Goal: Information Seeking & Learning: Learn about a topic

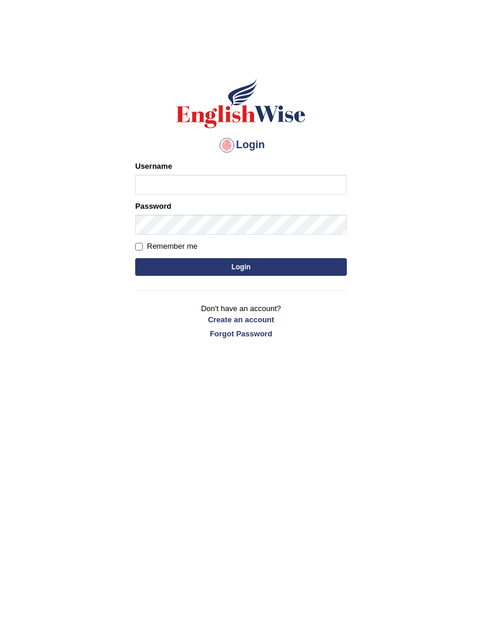
click at [306, 185] on input "Username" at bounding box center [241, 185] width 212 height 20
click at [305, 186] on input "Username" at bounding box center [241, 185] width 212 height 20
click at [309, 188] on input "Username" at bounding box center [241, 185] width 212 height 20
click at [311, 186] on input "Username" at bounding box center [241, 185] width 212 height 20
type input "ira_riaz"
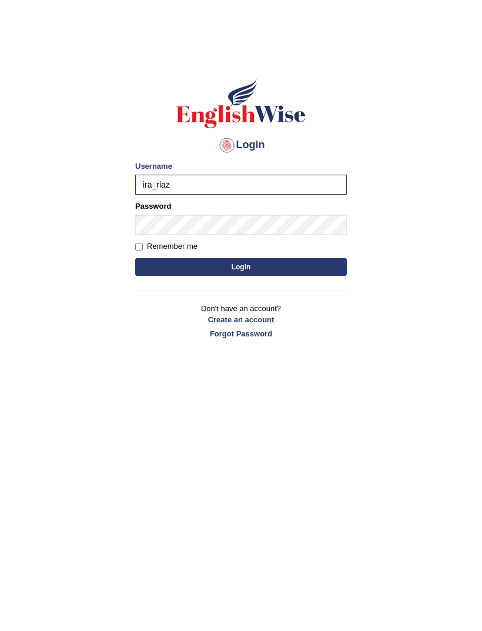
click at [65, 398] on body "Login Please fix the following errors: Username ira_riaz Password Remember me L…" at bounding box center [241, 339] width 482 height 631
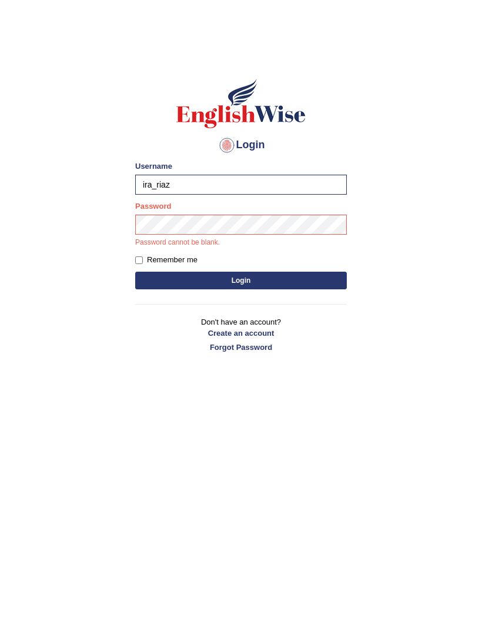
click at [83, 404] on body "Login Please fix the following errors: Username ira_riaz Password Password cann…" at bounding box center [241, 339] width 482 height 631
click at [259, 283] on button "Login" at bounding box center [241, 281] width 212 height 18
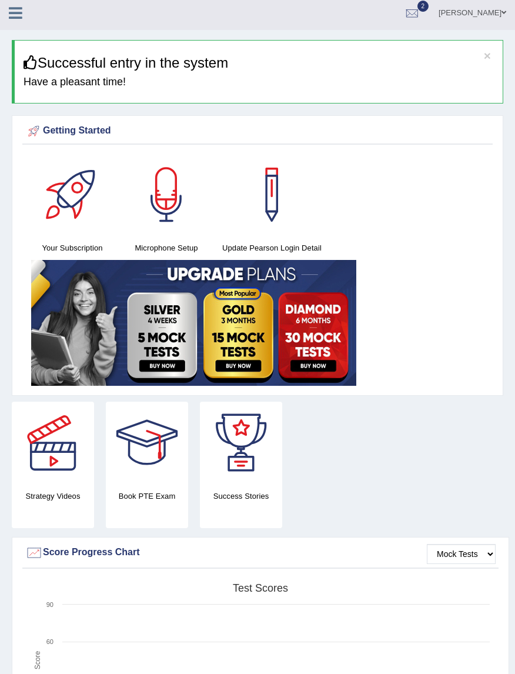
click at [421, 16] on div at bounding box center [412, 14] width 18 height 18
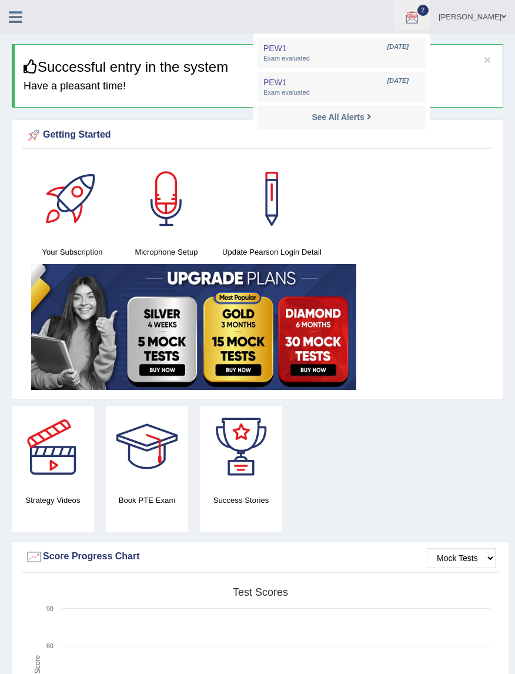
click at [420, 56] on span "Exam evaluated" at bounding box center [342, 58] width 156 height 9
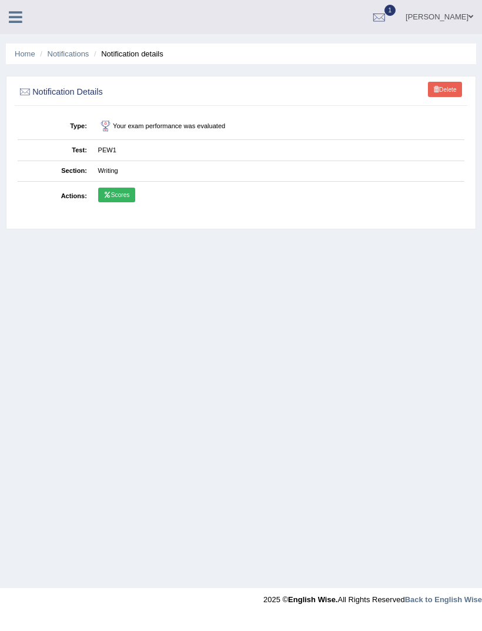
click at [124, 201] on link "Scores" at bounding box center [116, 195] width 37 height 15
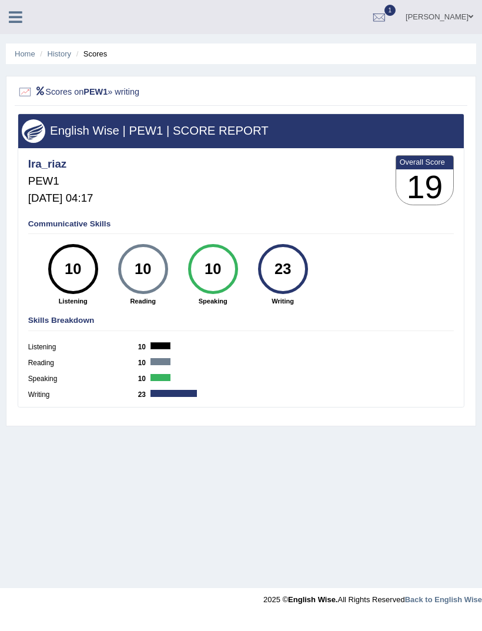
click at [388, 21] on div at bounding box center [380, 18] width 18 height 18
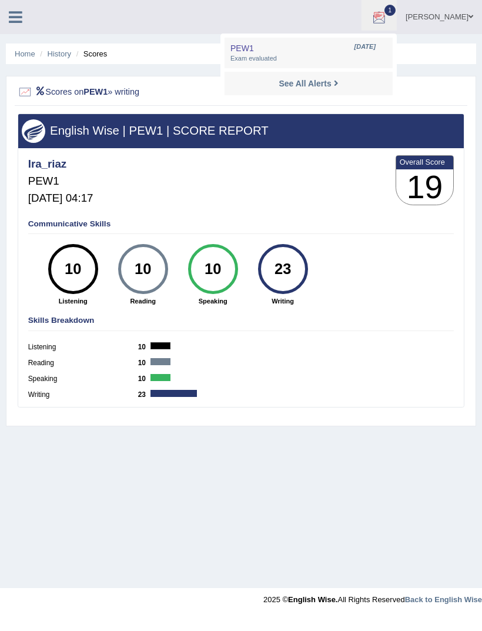
click at [387, 84] on div "See All Alerts" at bounding box center [309, 84] width 156 height 12
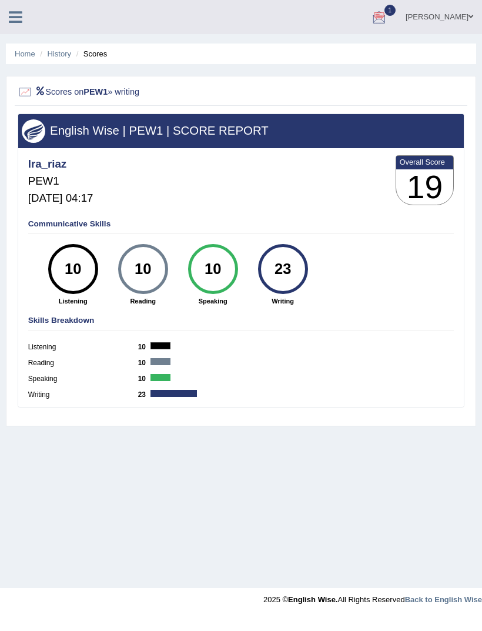
click at [388, 21] on div at bounding box center [380, 18] width 18 height 18
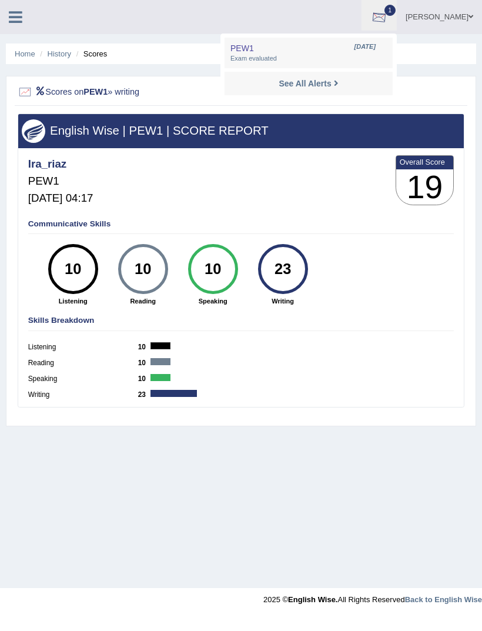
click at [376, 49] on span "Aug 28, 2025" at bounding box center [365, 46] width 21 height 9
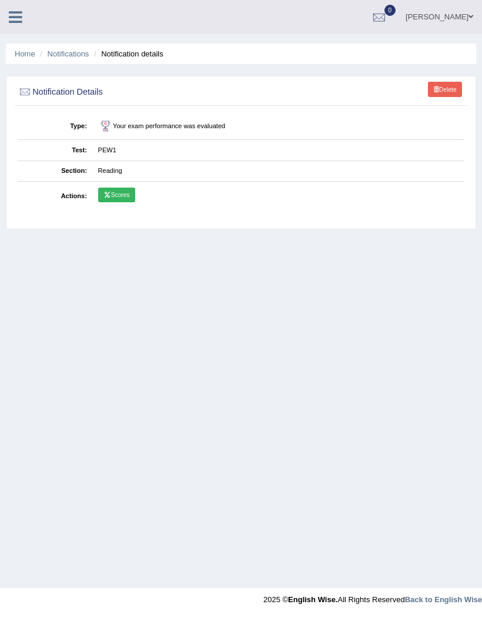
click at [128, 201] on link "Scores" at bounding box center [116, 195] width 37 height 15
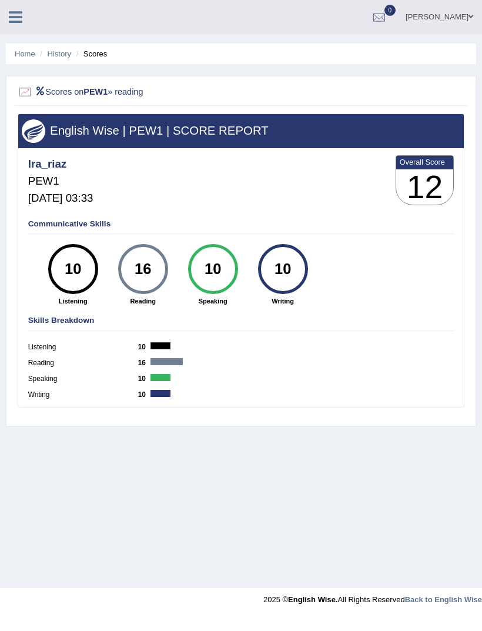
click at [17, 16] on icon at bounding box center [16, 16] width 14 height 15
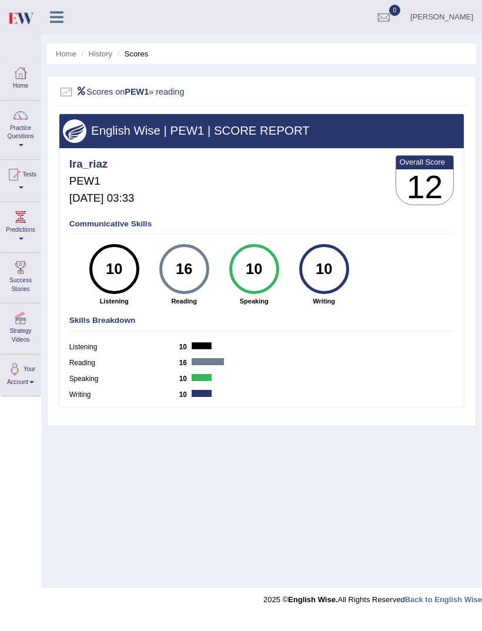
click at [71, 54] on link "Home" at bounding box center [66, 53] width 21 height 9
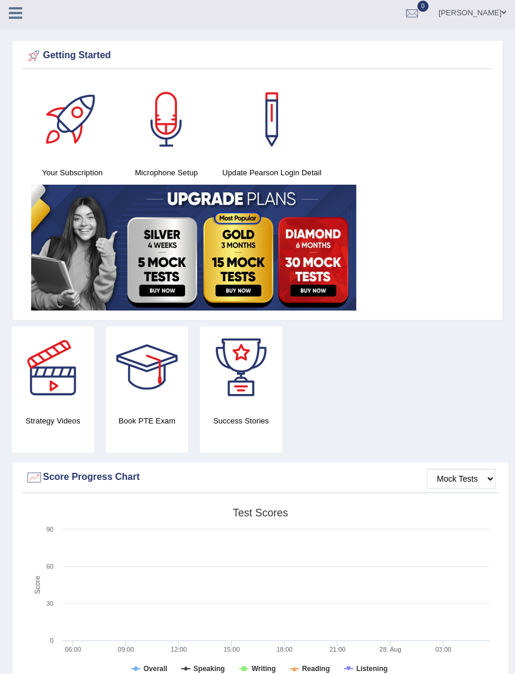
click at [405, 182] on div "Your Subscription Microphone Setup Update [PERSON_NAME] Login Detail" at bounding box center [257, 196] width 471 height 236
click at [16, 20] on icon at bounding box center [16, 12] width 14 height 15
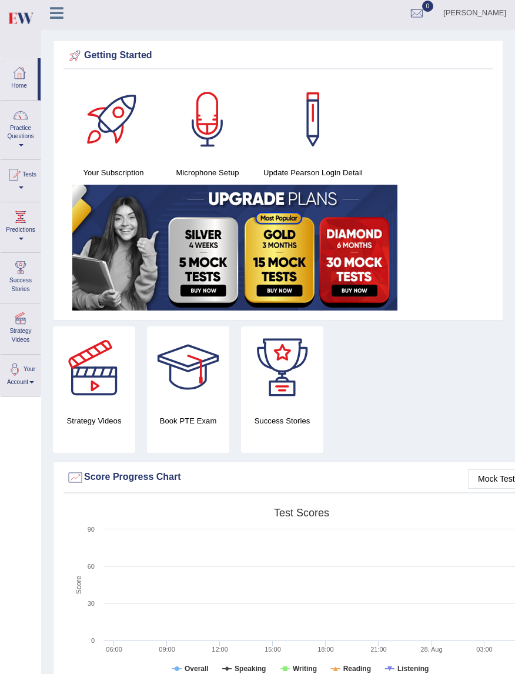
click at [26, 85] on link "Home" at bounding box center [19, 77] width 37 height 38
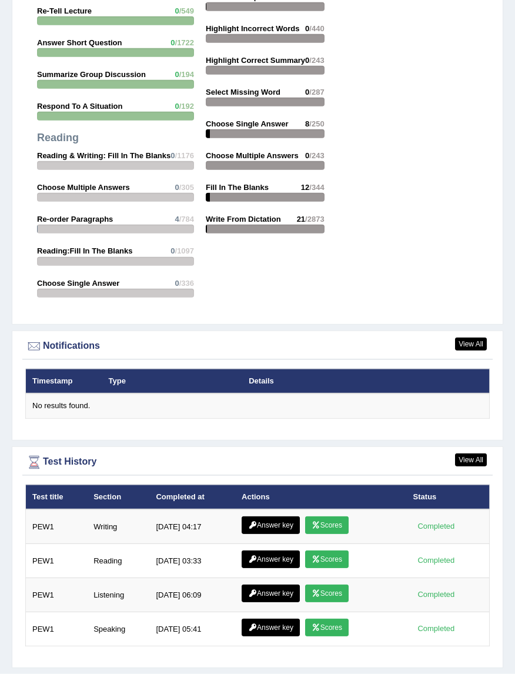
scroll to position [1590, 0]
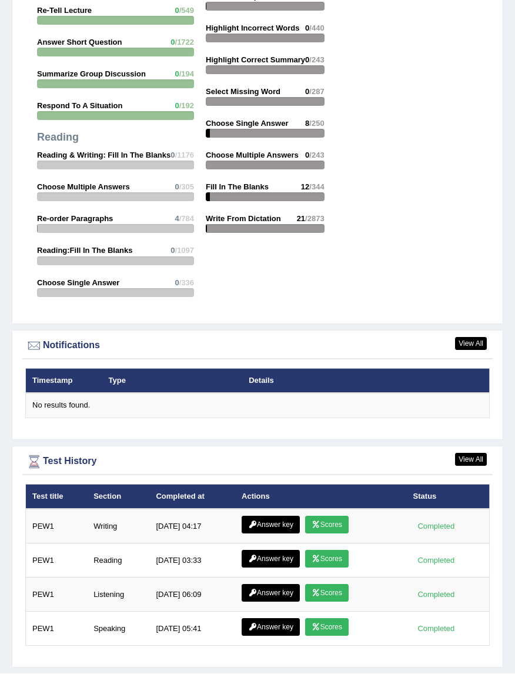
click at [275, 533] on link "Answer key" at bounding box center [271, 525] width 58 height 18
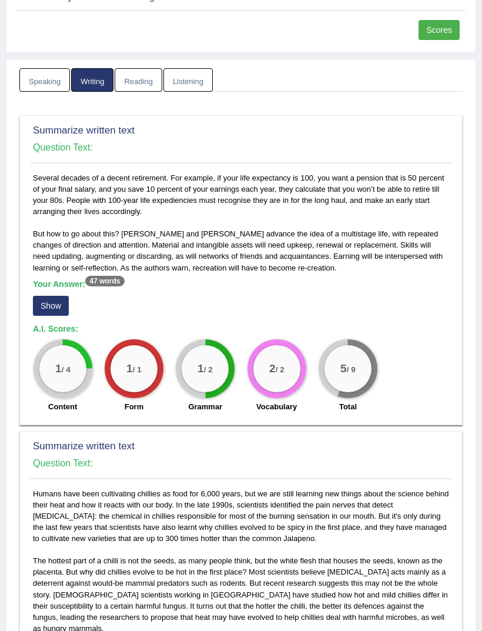
scroll to position [98, 0]
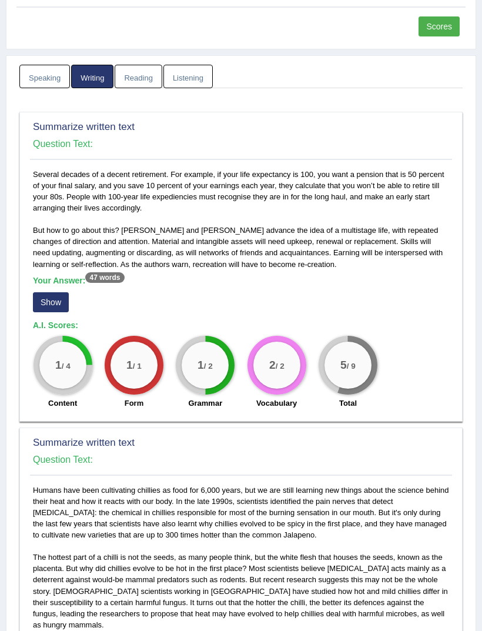
click at [64, 302] on button "Show" at bounding box center [51, 302] width 36 height 20
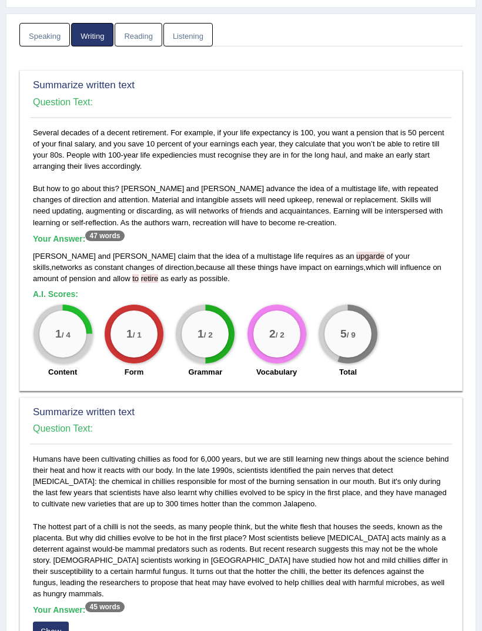
scroll to position [139, 0]
click at [356, 256] on span "upgarde" at bounding box center [370, 256] width 28 height 9
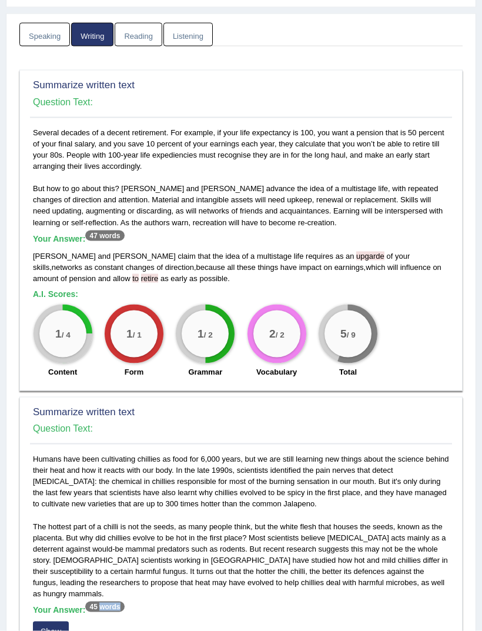
click at [62, 525] on div "Humans have been cultivating chillies as food for 6,000 years, but we are still…" at bounding box center [241, 599] width 422 height 292
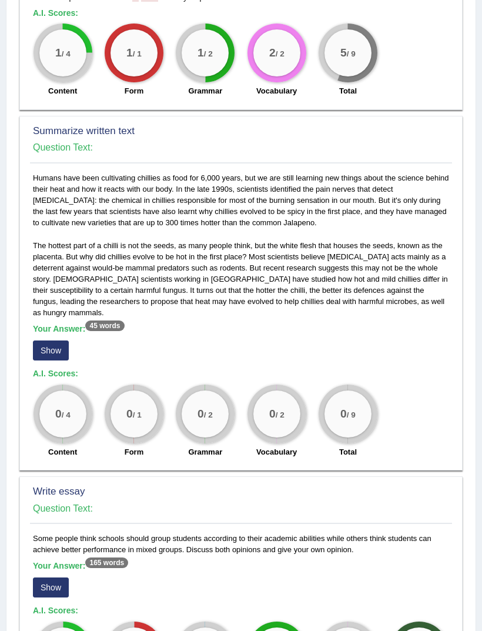
scroll to position [423, 0]
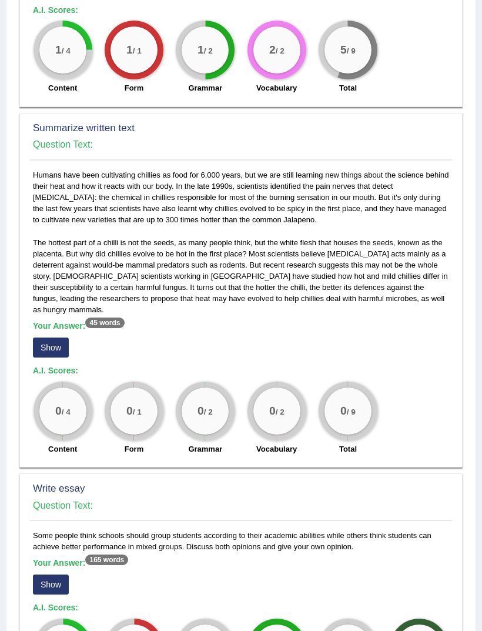
click at [63, 338] on button "Show" at bounding box center [51, 348] width 36 height 20
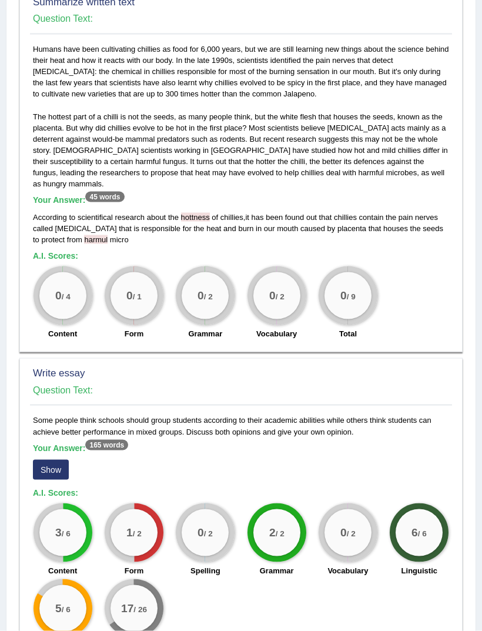
scroll to position [589, 0]
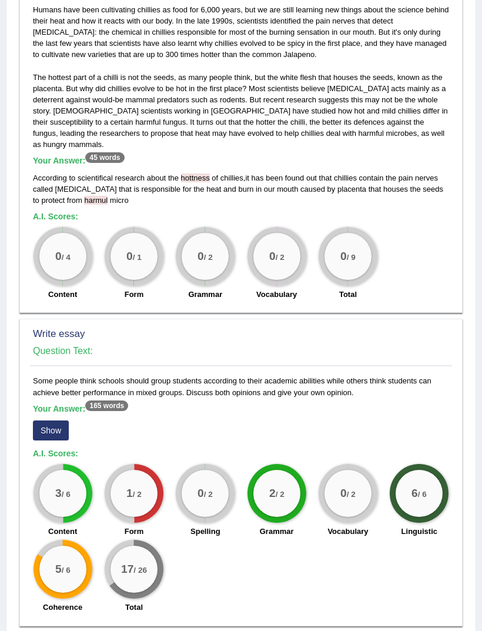
click at [46, 421] on button "Show" at bounding box center [51, 431] width 36 height 20
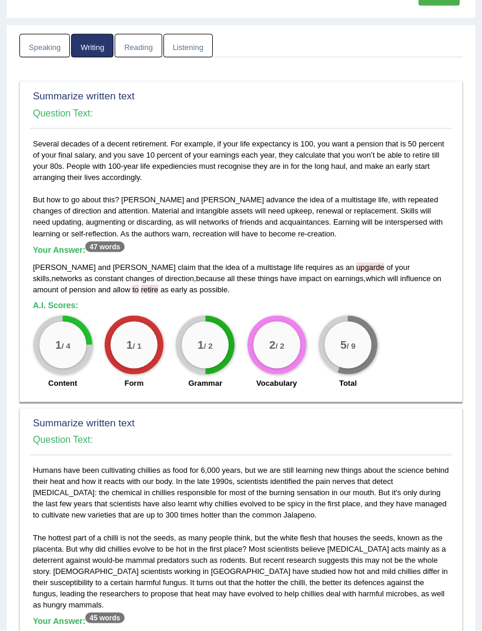
scroll to position [0, 0]
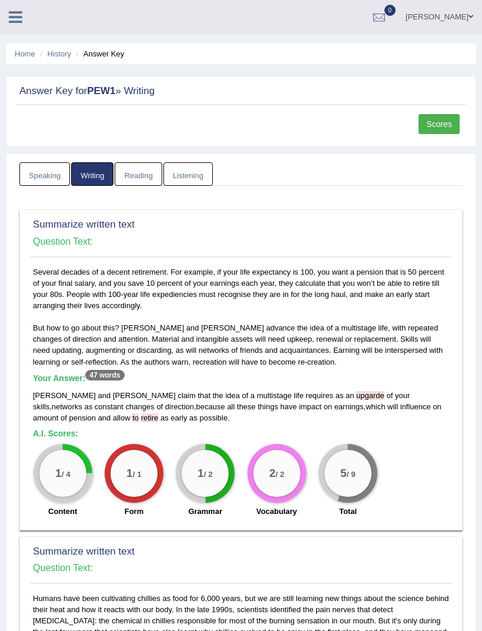
click at [16, 15] on icon at bounding box center [16, 16] width 14 height 15
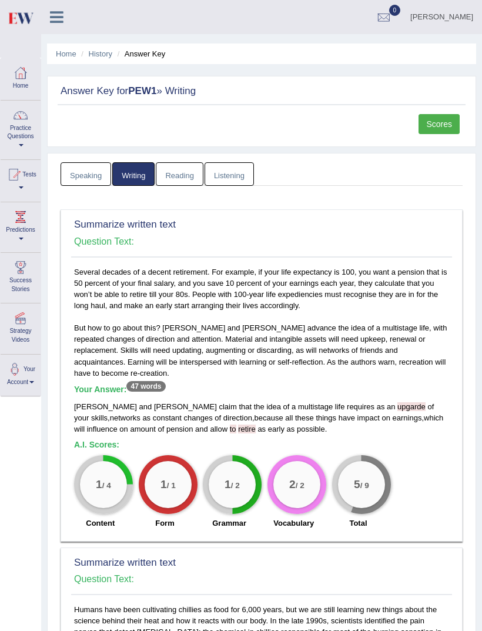
click at [181, 184] on link "Reading" at bounding box center [179, 174] width 47 height 24
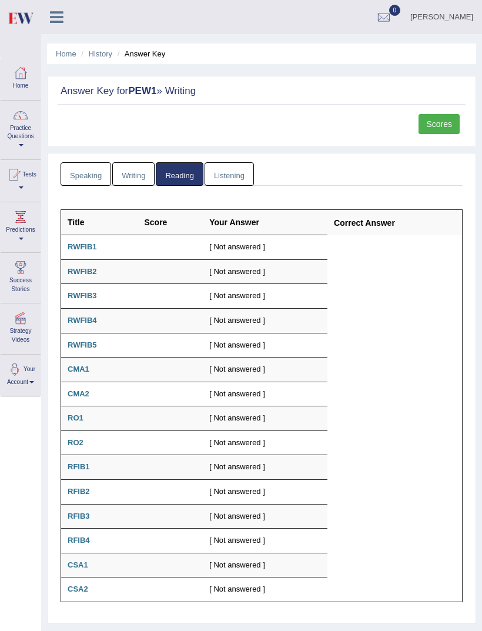
click at [102, 57] on link "History" at bounding box center [101, 53] width 24 height 9
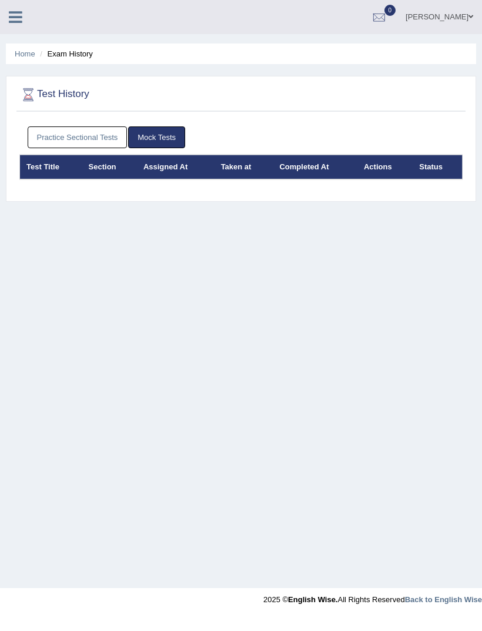
click at [19, 14] on icon at bounding box center [16, 16] width 14 height 15
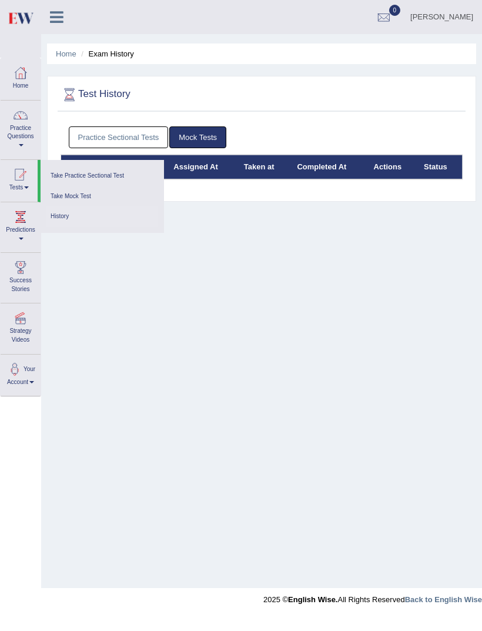
click at [24, 138] on link "Practice Questions" at bounding box center [21, 128] width 40 height 55
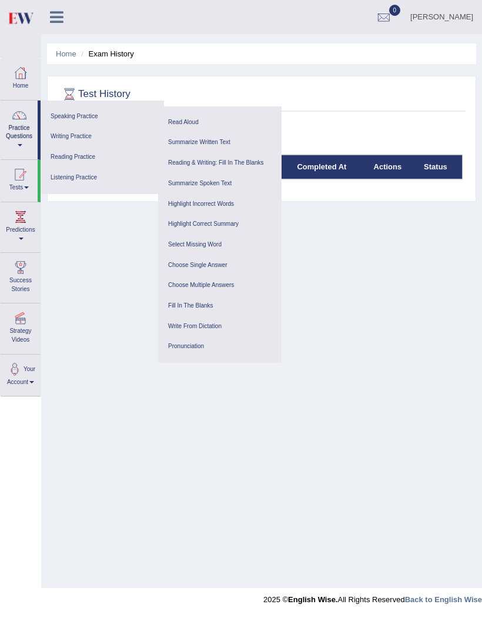
click at [79, 156] on link "Reading Practice" at bounding box center [102, 157] width 112 height 21
click at [248, 161] on link "Reading & Writing: Fill In The Blanks" at bounding box center [220, 163] width 112 height 21
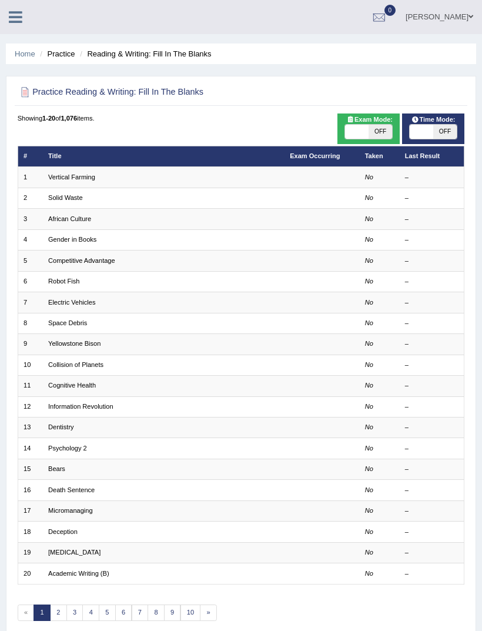
click at [84, 181] on link "Vertical Farming" at bounding box center [71, 177] width 47 height 7
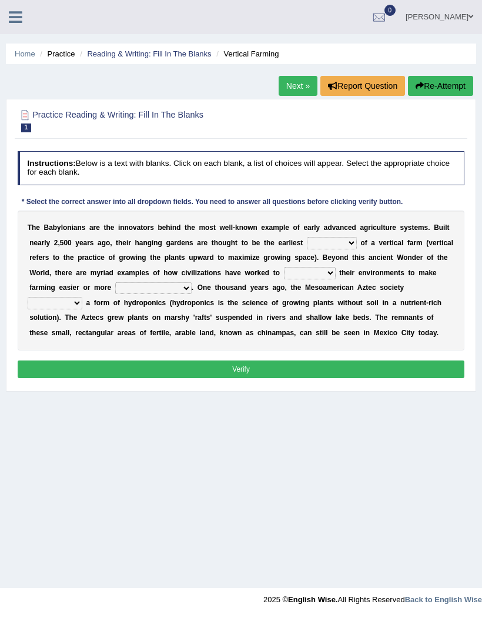
click at [307, 249] on select "prototype failure discredit protocol" at bounding box center [332, 243] width 50 height 12
select select "prototype"
click at [109, 277] on b "a" at bounding box center [107, 273] width 4 height 8
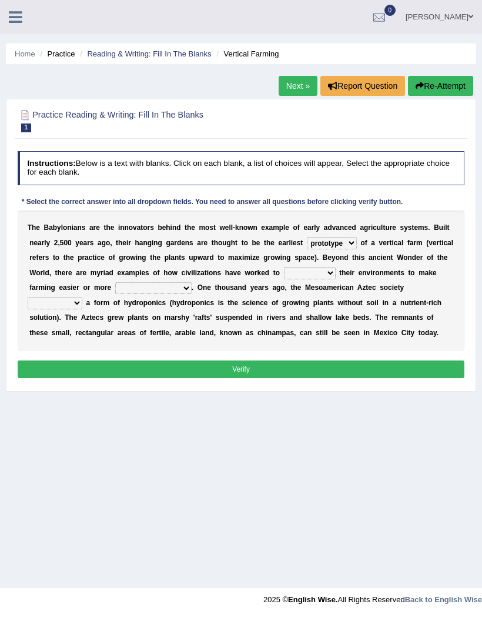
click at [284, 279] on select "manipulate escape respect disarrange" at bounding box center [310, 273] width 52 height 12
select select "respect"
click at [115, 294] on select "productive constructive connective counterproductive" at bounding box center [153, 288] width 76 height 12
select select "productive"
click at [115, 294] on select "productive constructive connective counterproductive" at bounding box center [153, 288] width 76 height 12
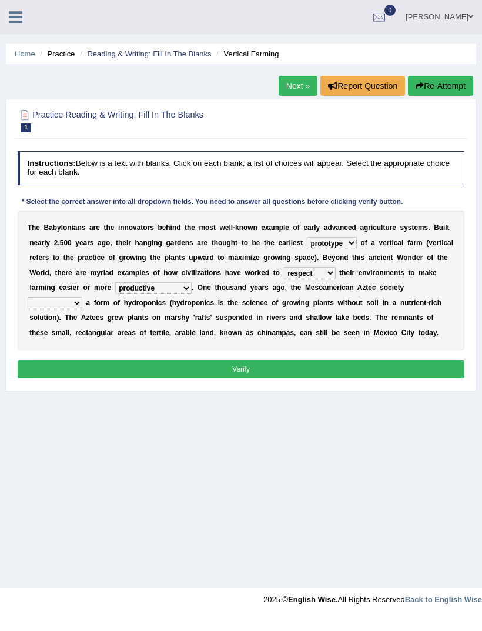
click at [82, 309] on select "domineered volunteered pioneered engineered" at bounding box center [55, 303] width 55 height 12
select select "pioneered"
click at [275, 378] on button "Verify" at bounding box center [242, 369] width 448 height 17
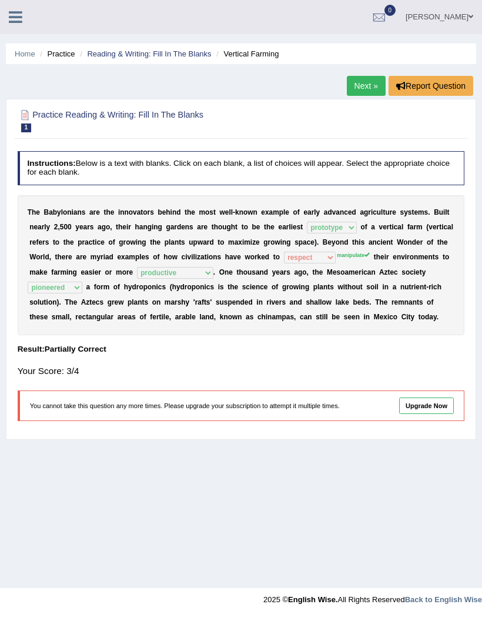
click at [366, 91] on link "Next »" at bounding box center [366, 86] width 39 height 20
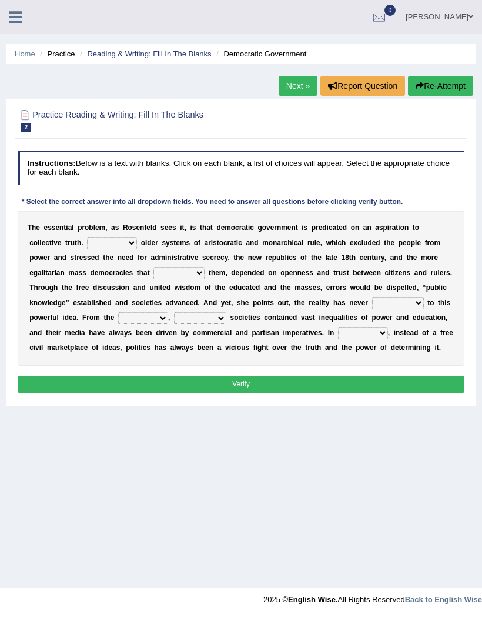
click at [105, 262] on b "t" at bounding box center [104, 258] width 2 height 8
click at [137, 249] on select "Like Unlike Likely Safely" at bounding box center [112, 243] width 50 height 12
select select "Unlike"
click at [205, 279] on select "readed grated succeeded printed" at bounding box center [179, 273] width 51 height 12
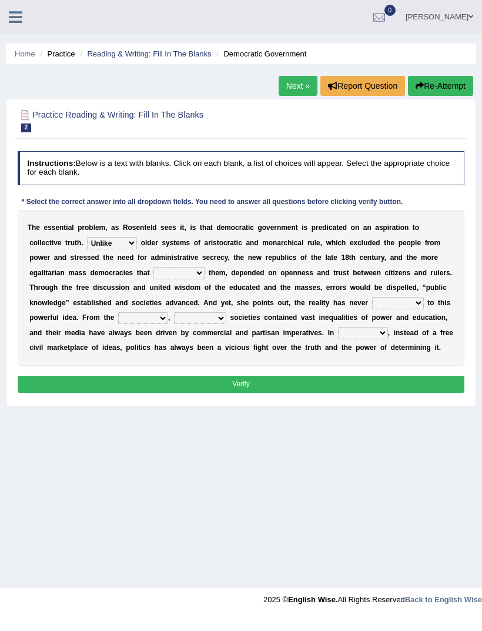
click at [205, 279] on select "readed grated succeeded printed" at bounding box center [179, 273] width 51 height 12
click at [205, 278] on select "readed grated succeeded printed" at bounding box center [179, 273] width 51 height 12
click at [205, 279] on select "readed grated succeeded printed" at bounding box center [179, 273] width 51 height 12
select select "grated"
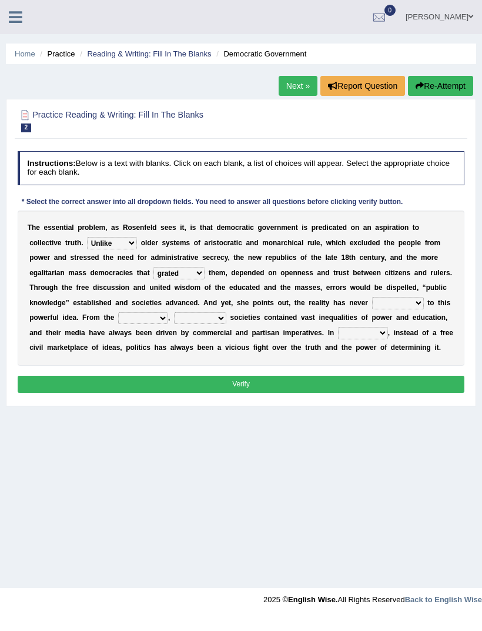
click at [411, 309] on select "saved up stood up brought up lived up" at bounding box center [398, 303] width 52 height 12
select select "brought up"
click at [168, 324] on select "outset ranged stood caught" at bounding box center [143, 318] width 50 height 12
select select "outset"
click at [226, 324] on select "freedom democratic media stilled" at bounding box center [200, 318] width 52 height 12
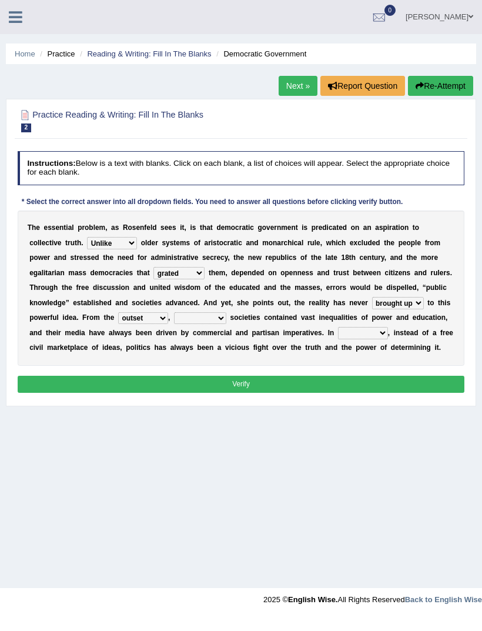
select select "democratic"
click at [226, 324] on select "freedom democratic media stilled" at bounding box center [200, 318] width 52 height 12
click at [338, 339] on select "power practice ideas fought" at bounding box center [363, 333] width 50 height 12
select select "practice"
click at [241, 393] on button "Verify" at bounding box center [242, 384] width 448 height 17
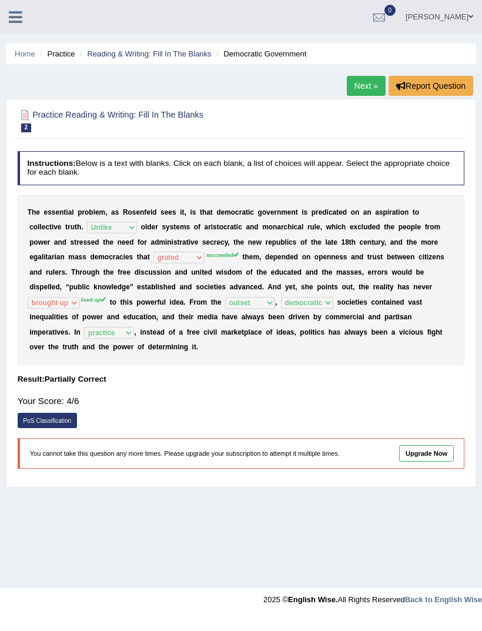
click at [365, 85] on link "Next »" at bounding box center [366, 86] width 39 height 20
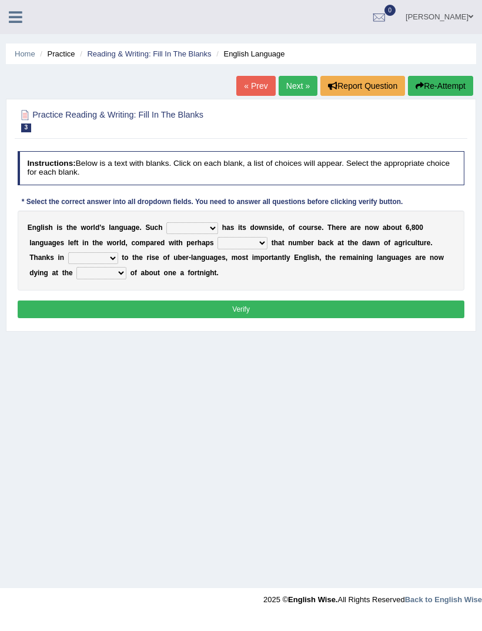
click at [218, 234] on select "power idea subject dominance" at bounding box center [192, 228] width 52 height 12
select select "subject"
click at [268, 249] on select "rise twice firstly never" at bounding box center [243, 243] width 50 height 12
select select "twice"
click at [118, 264] on select "rare start part bother" at bounding box center [93, 258] width 50 height 12
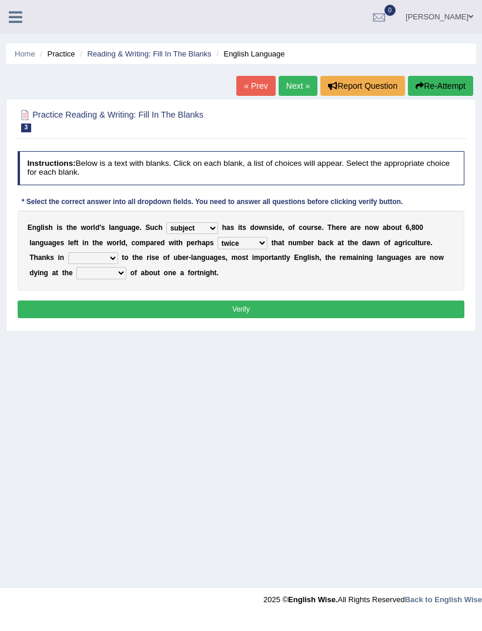
select select "start"
click at [126, 278] on select "state rate wait great" at bounding box center [101, 273] width 50 height 12
select select "state"
click at [290, 309] on button "Verify" at bounding box center [242, 309] width 448 height 17
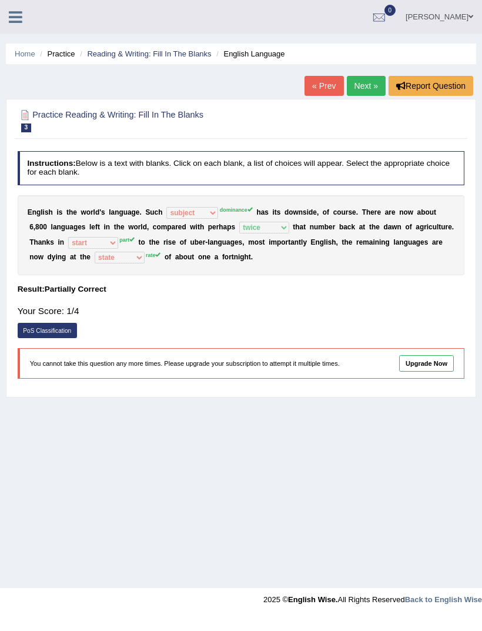
click at [186, 226] on b "d" at bounding box center [184, 227] width 4 height 8
click at [368, 88] on link "Next »" at bounding box center [366, 86] width 39 height 20
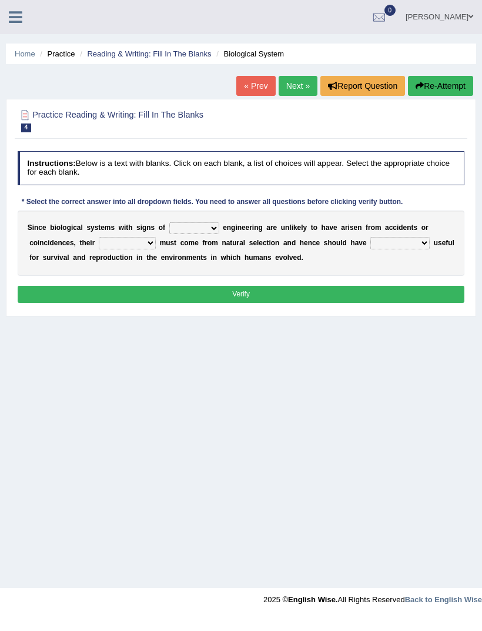
click at [219, 234] on select "system national extra complex" at bounding box center [194, 228] width 50 height 12
select select "complex"
click at [156, 249] on select "presence organisation registration structures" at bounding box center [127, 243] width 57 height 12
select select "presence"
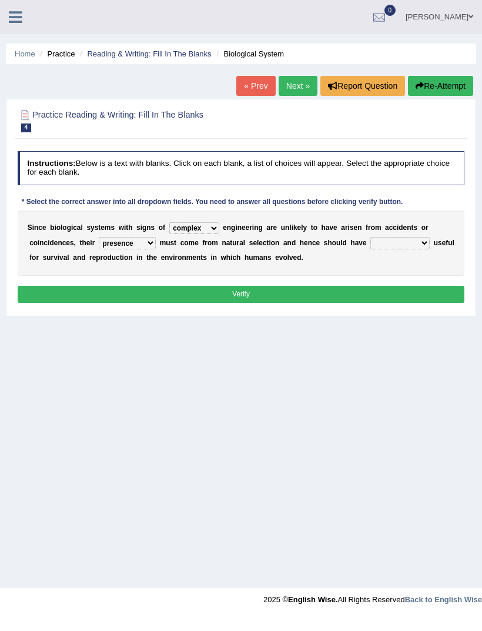
click at [371, 249] on select "functions cultures samples introductions" at bounding box center [400, 243] width 59 height 12
select select "functions"
click at [156, 249] on select "presence organisation registration structures" at bounding box center [127, 243] width 57 height 12
select select "structures"
click at [279, 303] on button "Verify" at bounding box center [242, 294] width 448 height 17
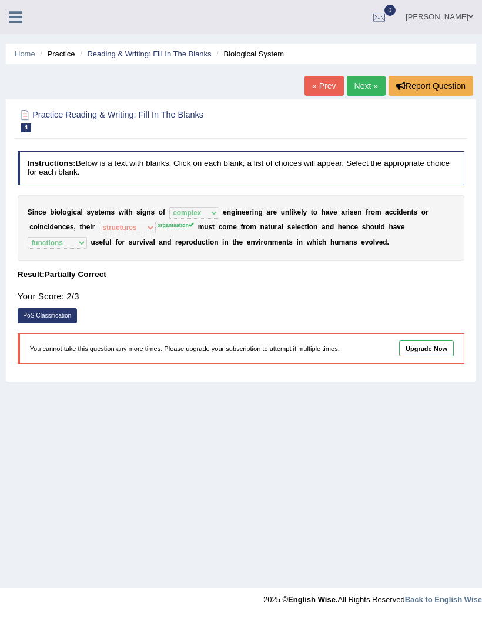
click at [353, 95] on link "Next »" at bounding box center [366, 86] width 39 height 20
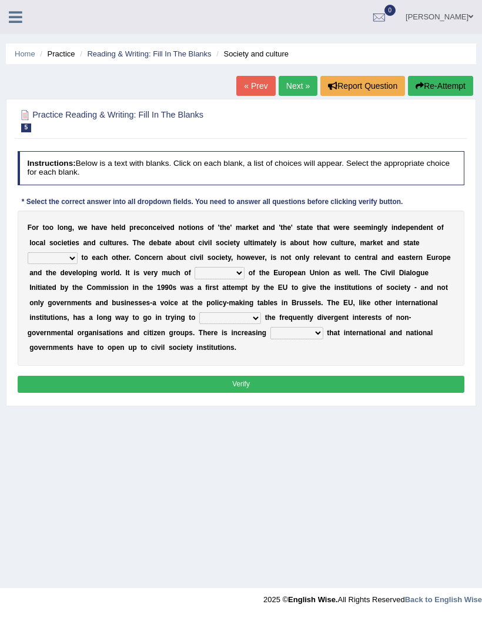
click at [78, 264] on select "stay relate bring telling" at bounding box center [53, 258] width 50 height 12
select select "relate"
click at [173, 292] on b "s" at bounding box center [175, 288] width 4 height 8
click at [195, 279] on select "interest brought shown suspect" at bounding box center [220, 273] width 50 height 12
select select "interest"
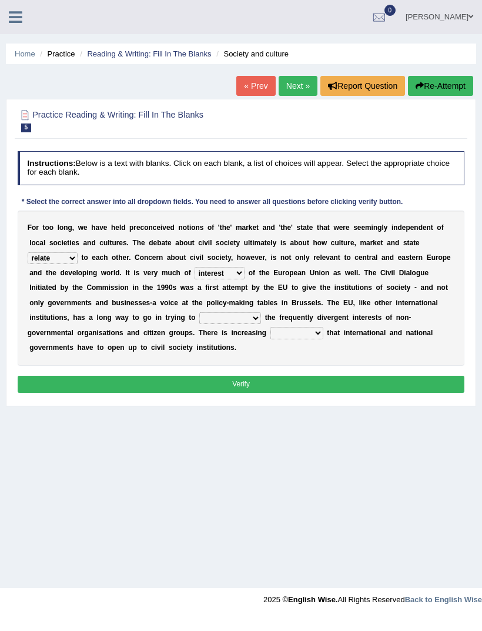
click at [345, 315] on div "F o r t o o l o n g , w e h a v e h e l d p r e c o n c e i v e d n o t i o n s…" at bounding box center [242, 288] width 448 height 155
click at [261, 324] on select "indulge express supreme accommodate" at bounding box center [230, 318] width 62 height 12
select select "indulge"
click at [324, 339] on select "tolerance expression recognition sample" at bounding box center [297, 333] width 53 height 12
select select "tolerance"
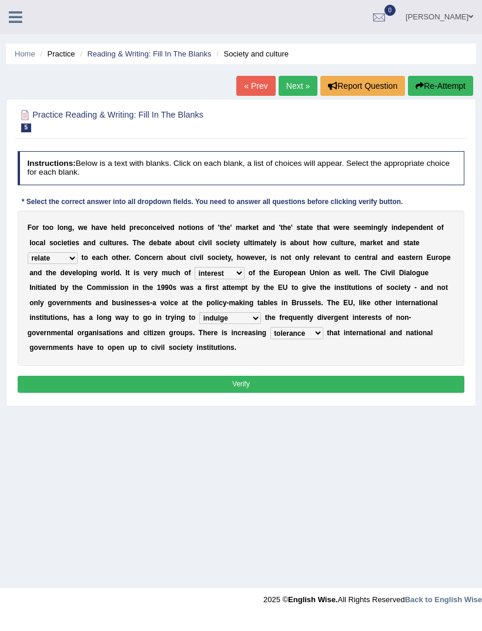
click at [277, 393] on button "Verify" at bounding box center [242, 384] width 448 height 17
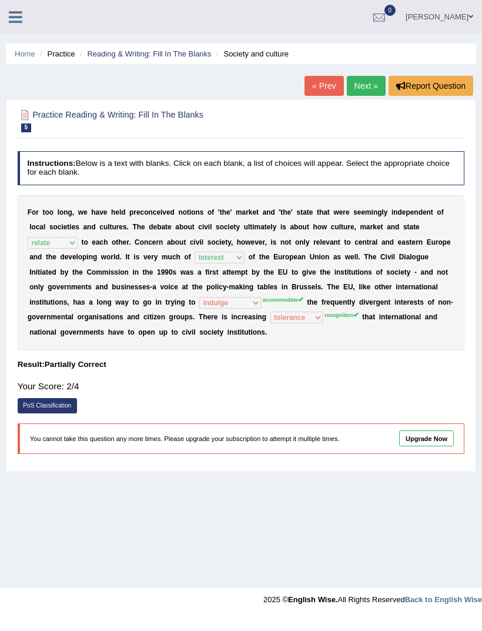
click at [361, 86] on link "Next »" at bounding box center [366, 86] width 39 height 20
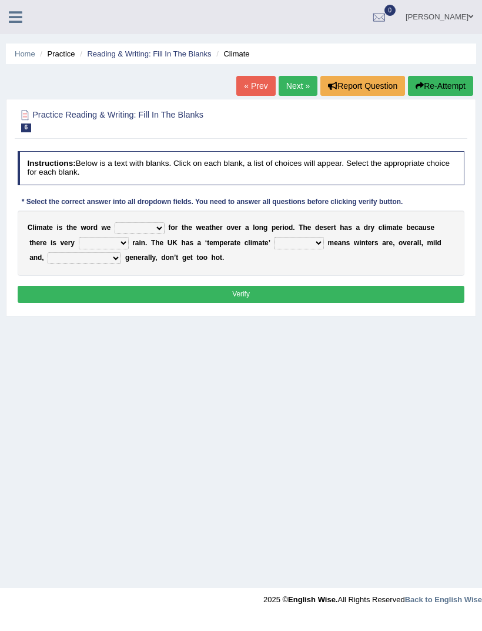
click at [165, 234] on select "give take use throw" at bounding box center [140, 228] width 50 height 12
select select "use"
click at [165, 234] on select "give take use throw" at bounding box center [140, 228] width 50 height 12
click at [129, 249] on select "much little least less" at bounding box center [104, 243] width 50 height 12
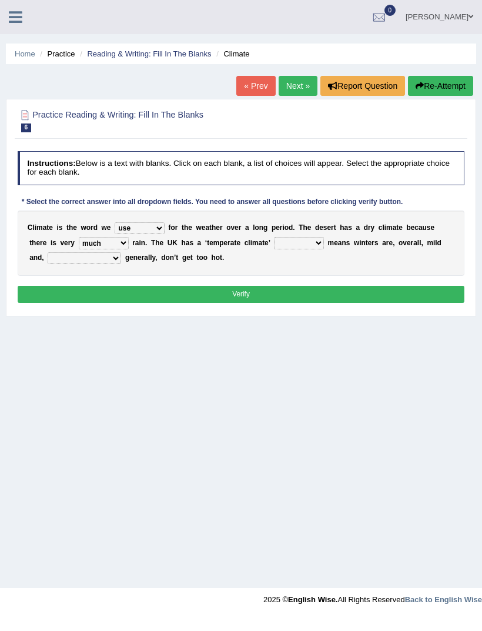
select select "little"
click at [129, 249] on select "much little least less" at bounding box center [104, 243] width 50 height 12
click at [324, 249] on select "when where which where" at bounding box center [299, 243] width 50 height 12
select select "which"
click at [121, 264] on select "weather winters summers warmer" at bounding box center [85, 258] width 74 height 12
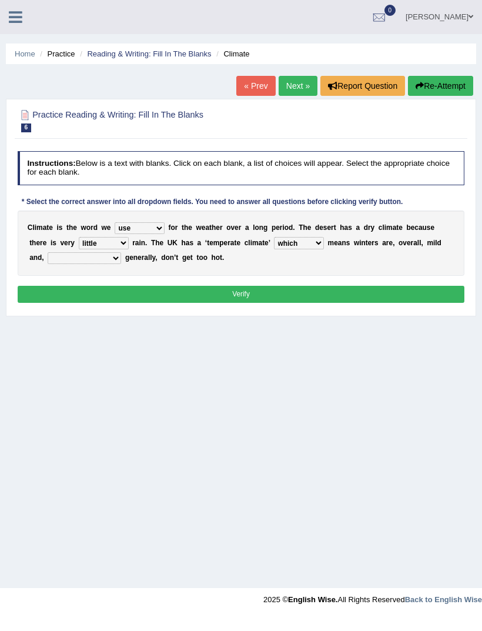
select select "summers"
click at [269, 303] on button "Verify" at bounding box center [242, 294] width 448 height 17
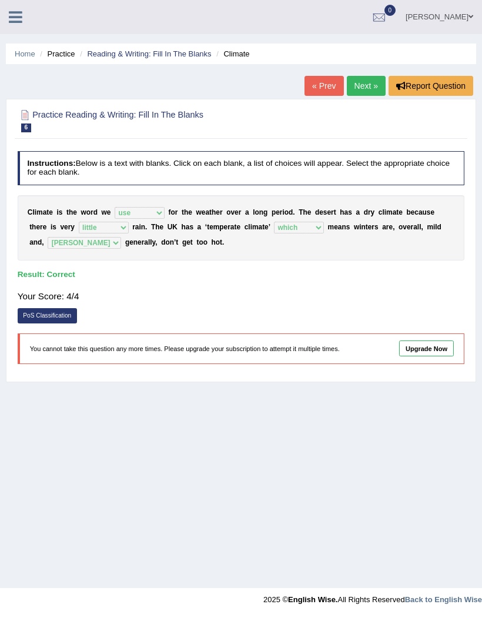
click at [366, 90] on link "Next »" at bounding box center [366, 86] width 39 height 20
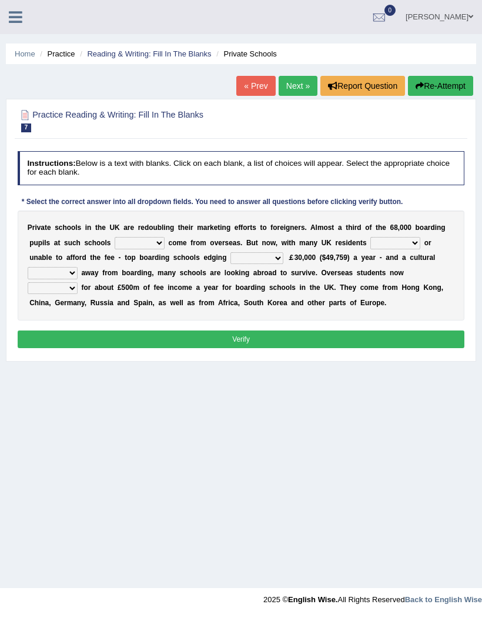
click at [165, 249] on select "all set already great news" at bounding box center [140, 243] width 50 height 12
select select "all set"
click at [371, 249] on select "answering unwilling realising storing" at bounding box center [396, 243] width 50 height 12
select select "unwilling"
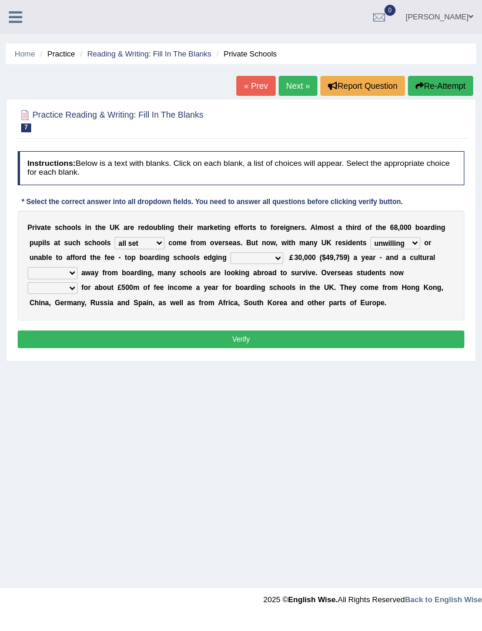
click at [284, 264] on select "rewards towards notification amounting" at bounding box center [257, 258] width 53 height 12
select select "rewards"
click at [78, 279] on select "go rattle shatter shift" at bounding box center [53, 273] width 50 height 12
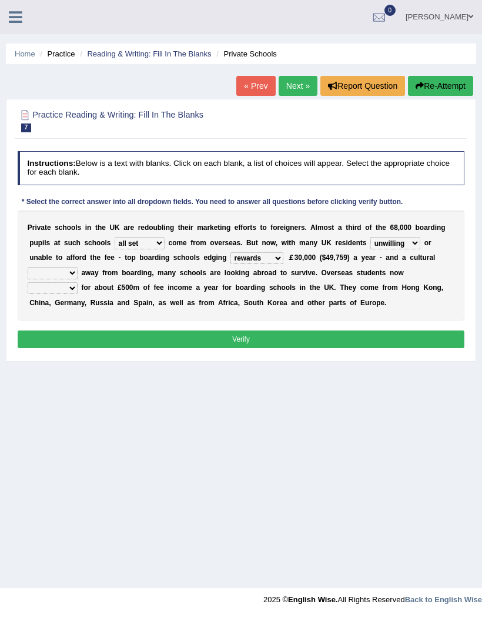
select select "shift"
click at [78, 292] on select "hold think account say" at bounding box center [53, 288] width 50 height 12
select select "account"
click at [297, 348] on button "Verify" at bounding box center [242, 339] width 448 height 17
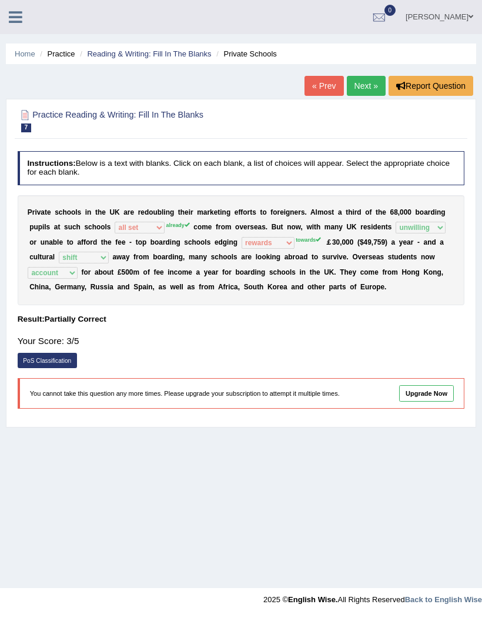
click at [371, 88] on link "Next »" at bounding box center [366, 86] width 39 height 20
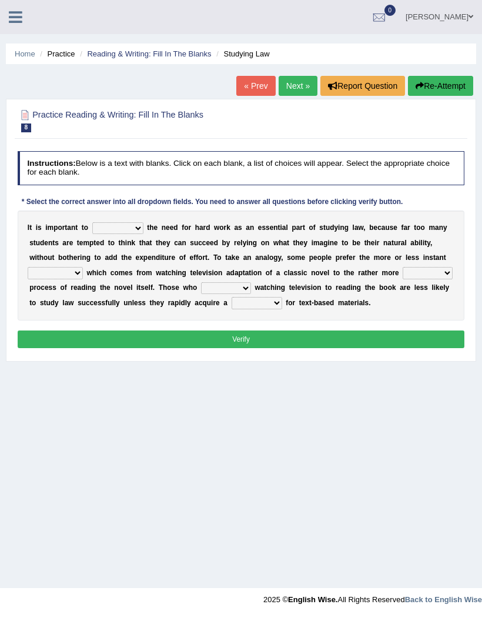
click at [408, 205] on div "* Select the correct answer into all dropdown fields. You need to answer all qu…" at bounding box center [213, 203] width 390 height 11
click at [420, 215] on div "Instructions: Below is a text with blanks. Click on each blank, a list of choic…" at bounding box center [241, 250] width 452 height 209
click at [121, 234] on select "emphasise criticise adjust replicate" at bounding box center [117, 228] width 51 height 12
select select "emphasise"
click at [83, 279] on select "satisfaction reaction gratification adjusted" at bounding box center [55, 273] width 55 height 12
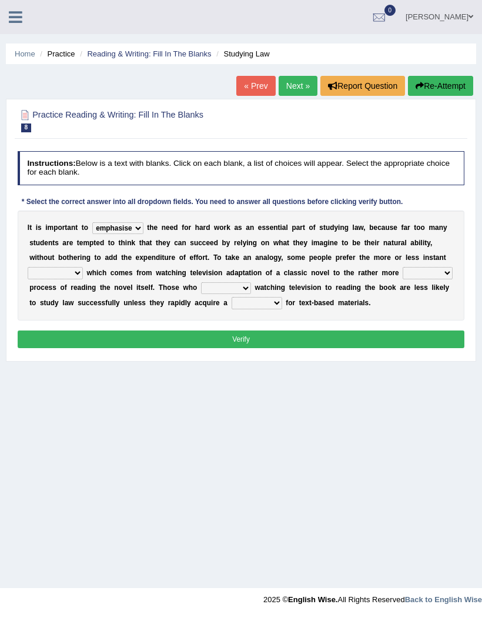
select select "reaction"
click at [403, 279] on select "fulfilling laborious acquire broken" at bounding box center [428, 273] width 50 height 12
select select "fulfilling"
click at [83, 275] on select "satisfaction reaction gratification adjusted" at bounding box center [55, 273] width 55 height 12
select select "satisfaction"
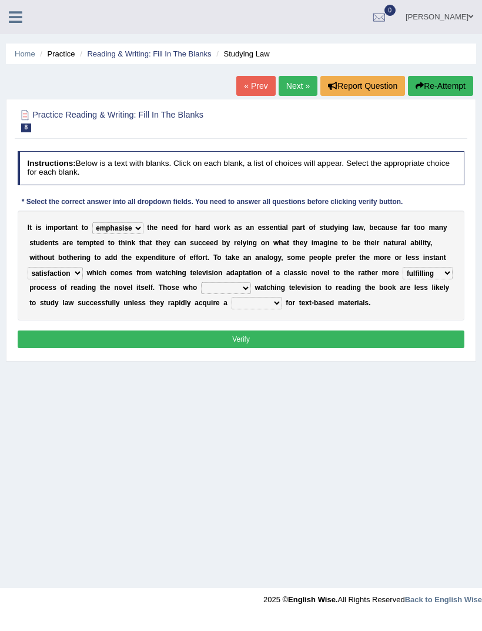
click at [201, 294] on select "refer prefer stuff knot" at bounding box center [226, 288] width 50 height 12
select select "prefer"
click at [244, 309] on select "judgement waste taste set" at bounding box center [257, 303] width 51 height 12
select select "set"
click at [248, 309] on select "judgement waste taste set" at bounding box center [257, 303] width 51 height 12
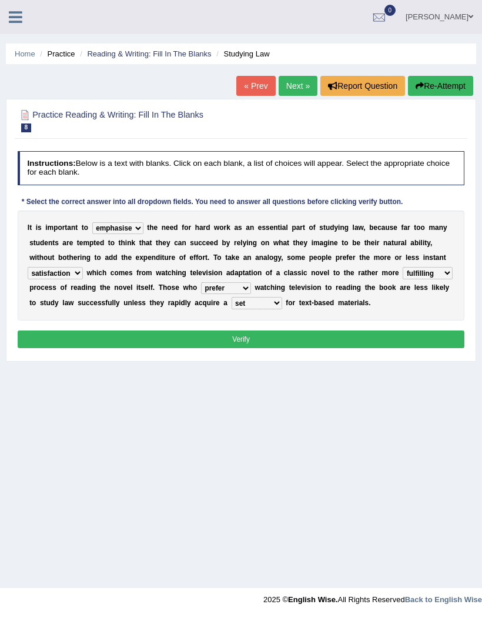
click at [245, 348] on button "Verify" at bounding box center [242, 339] width 448 height 17
